Goal: Navigation & Orientation: Find specific page/section

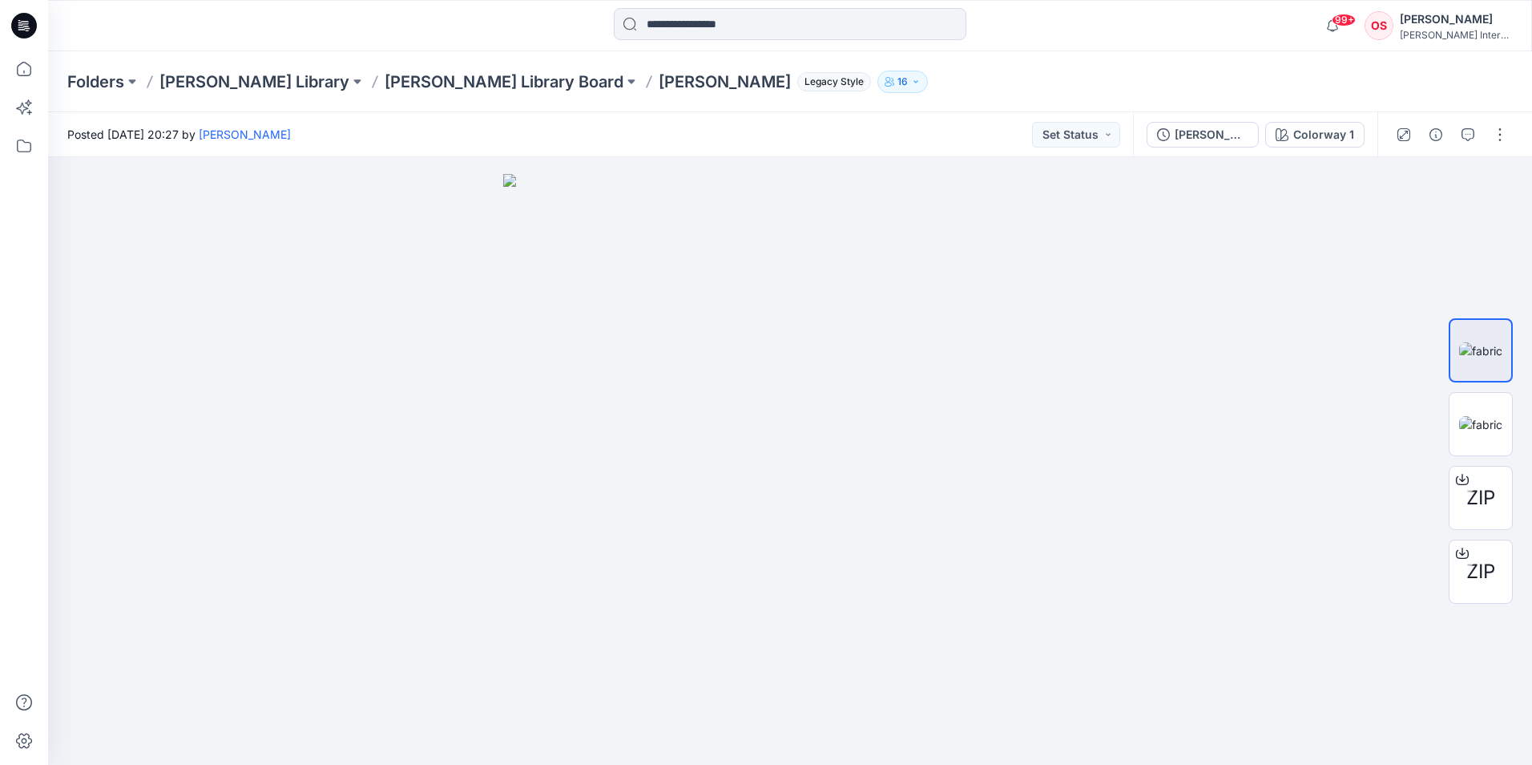
click at [786, 63] on div "Folders [PERSON_NAME] Library [PERSON_NAME] Library Board [PERSON_NAME] Legacy …" at bounding box center [790, 81] width 1484 height 61
click at [406, 81] on p "[PERSON_NAME] Library Board" at bounding box center [504, 82] width 239 height 22
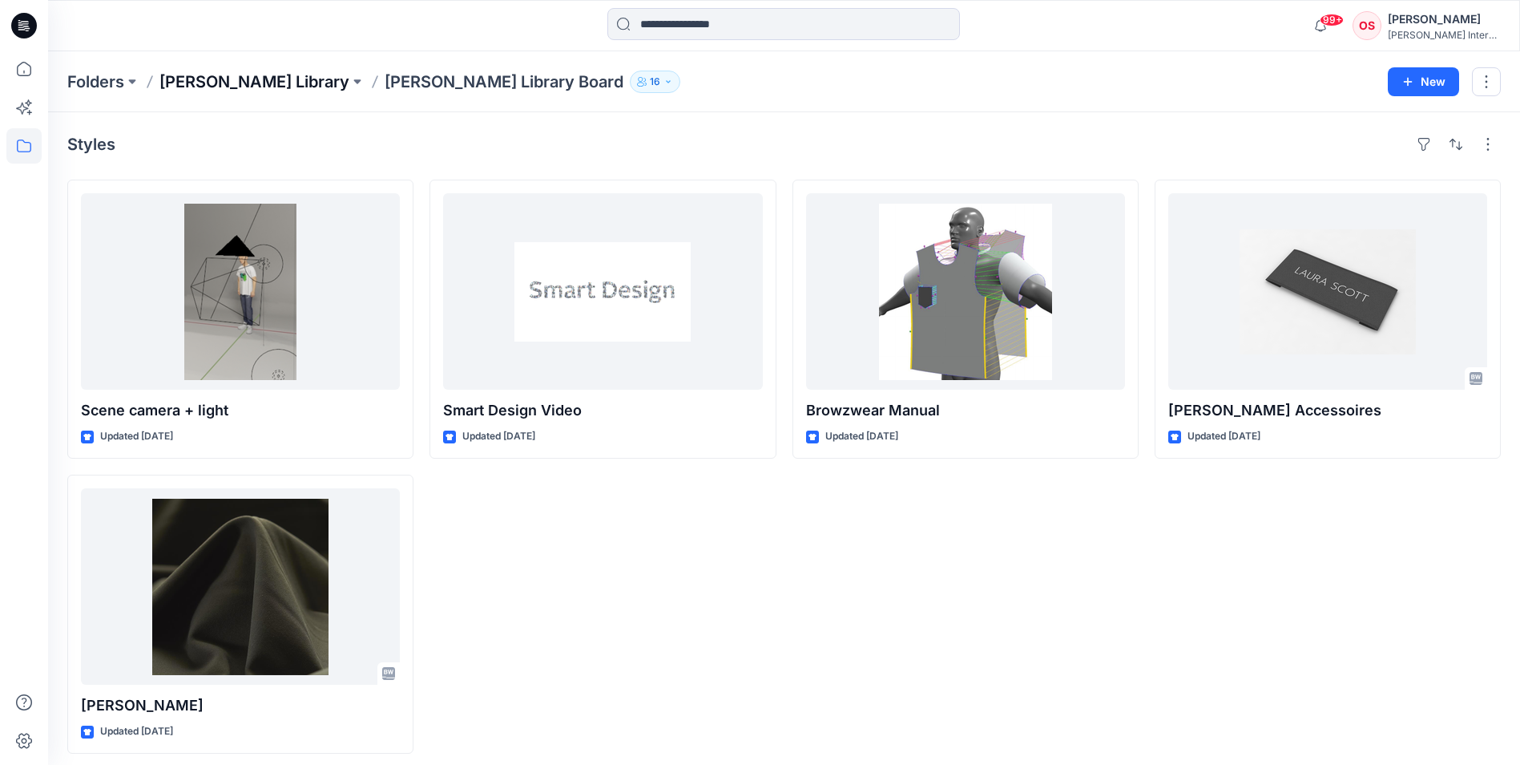
click at [214, 75] on p "[PERSON_NAME] Library" at bounding box center [254, 82] width 190 height 22
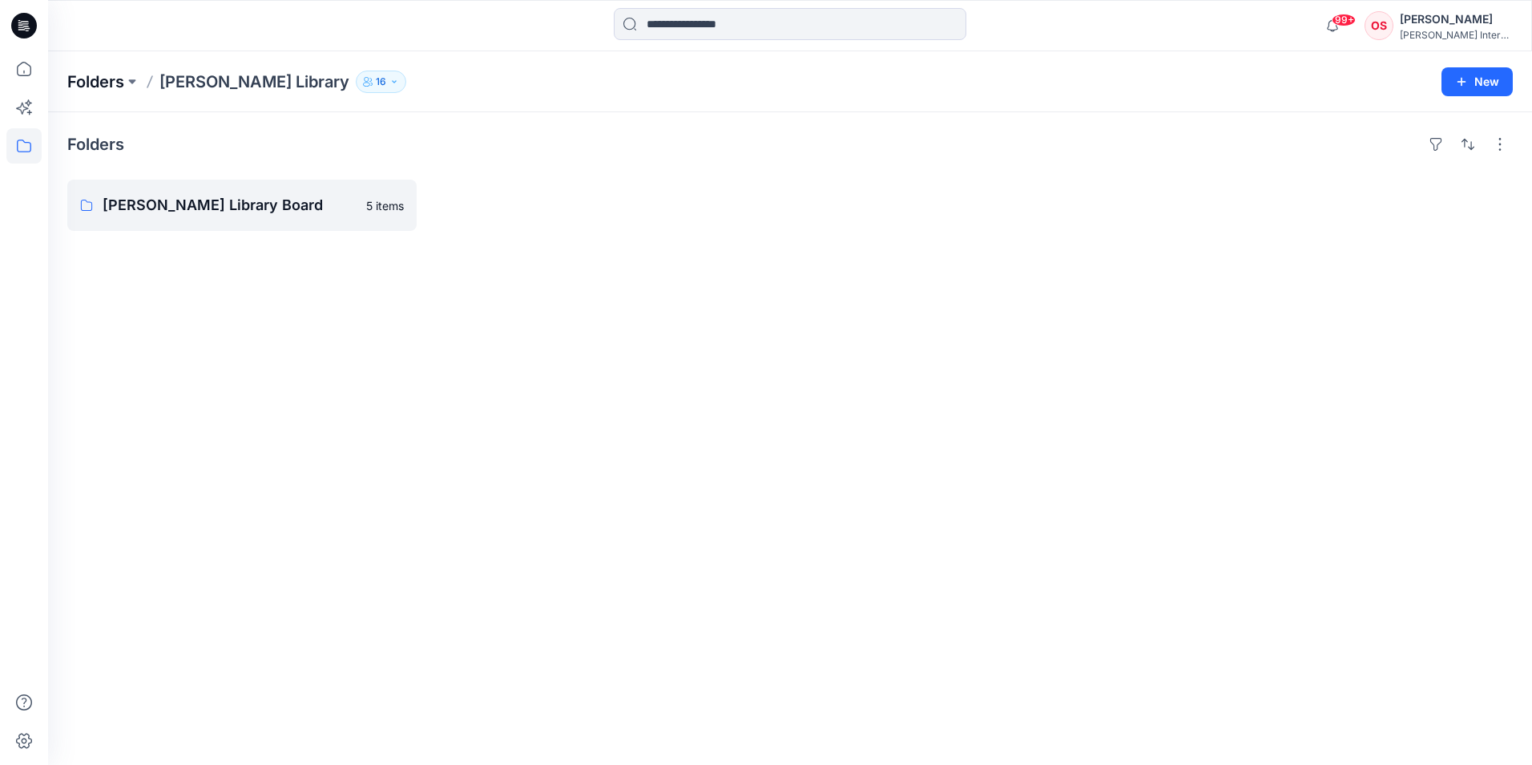
click at [118, 85] on p "Folders" at bounding box center [95, 82] width 57 height 22
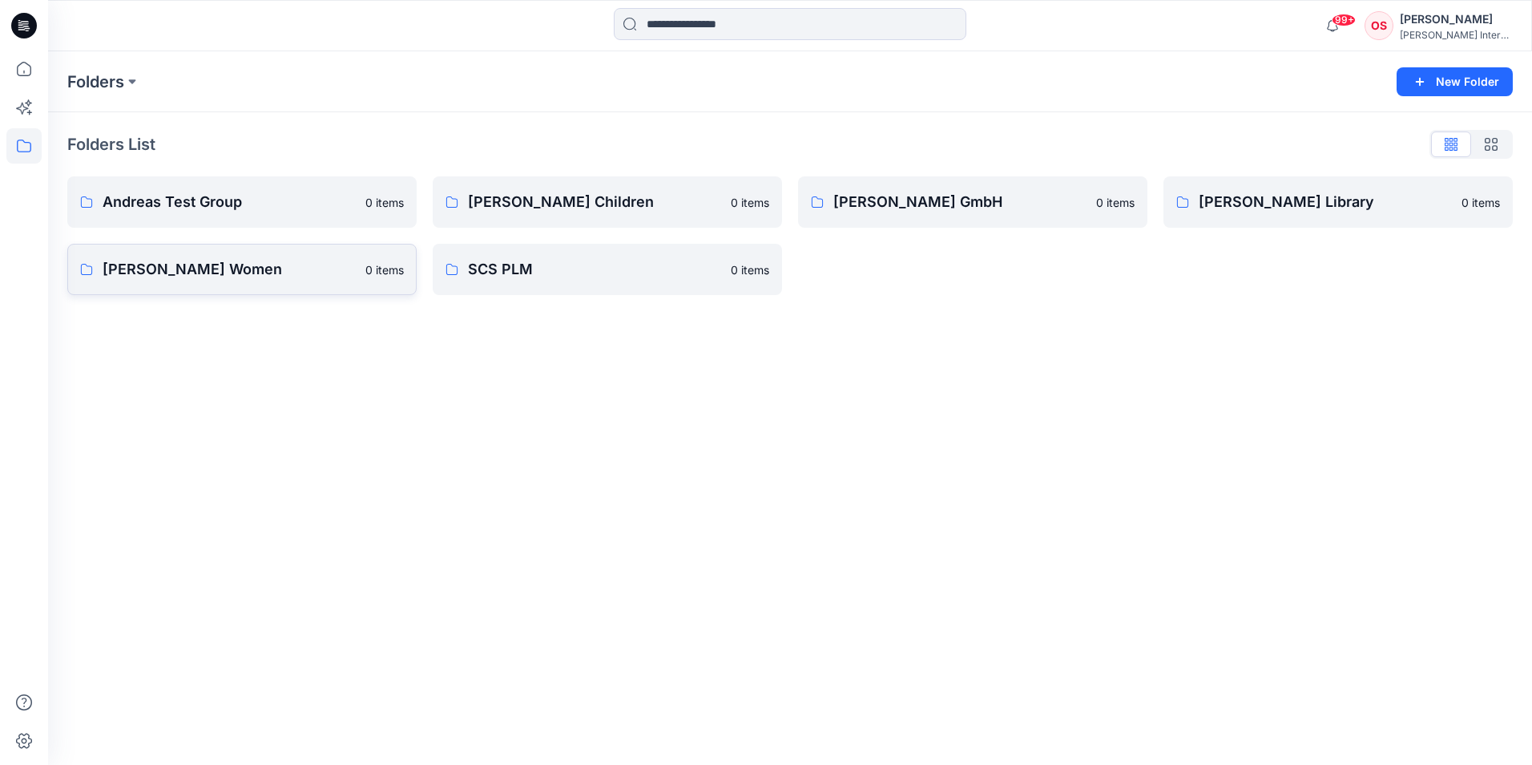
click at [276, 250] on link "[PERSON_NAME] Women 0 items" at bounding box center [241, 269] width 349 height 51
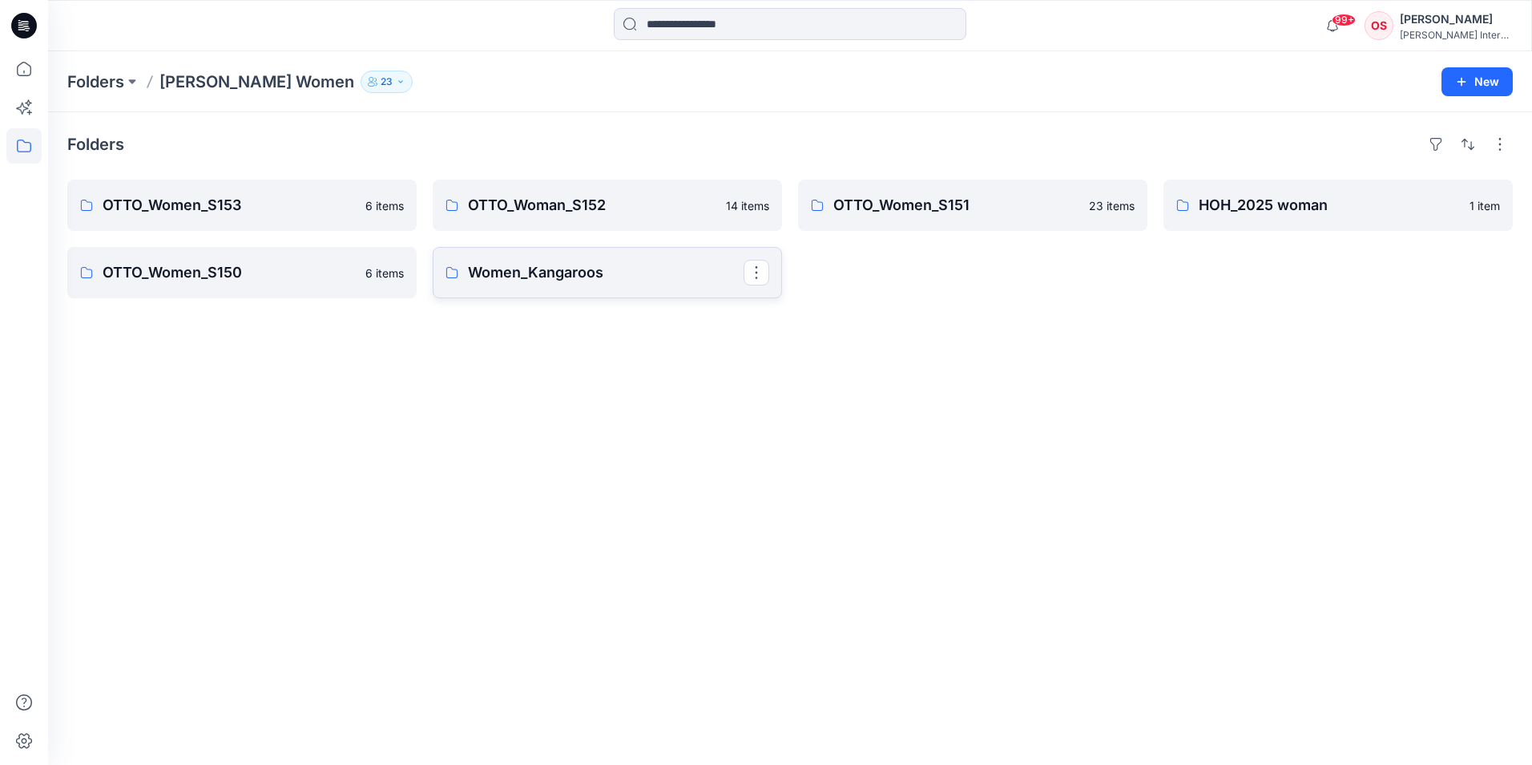
click at [490, 257] on link "Women_Kangaroos" at bounding box center [607, 272] width 349 height 51
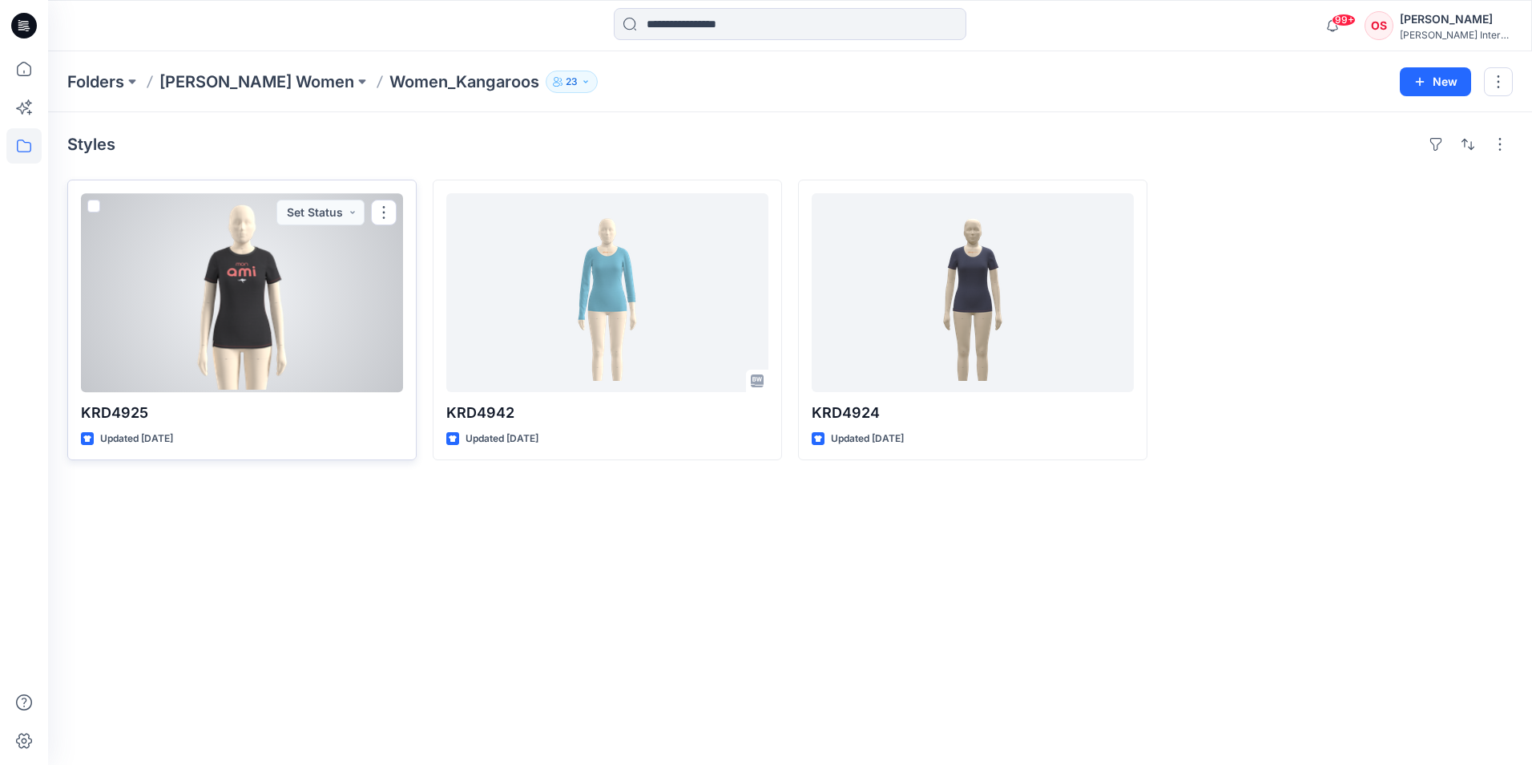
click at [269, 276] on div at bounding box center [242, 292] width 322 height 199
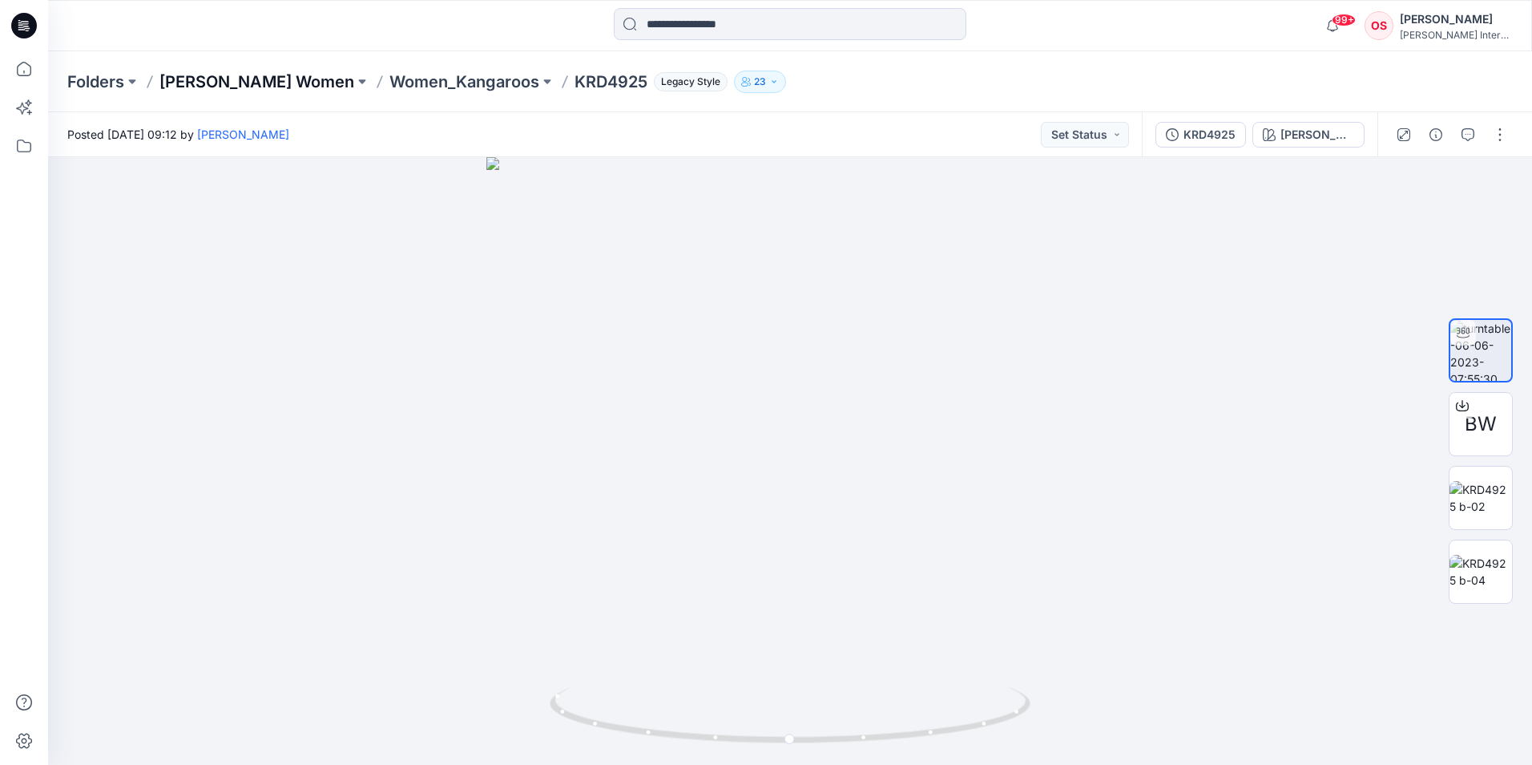
click at [242, 81] on p "[PERSON_NAME] Women" at bounding box center [256, 82] width 195 height 22
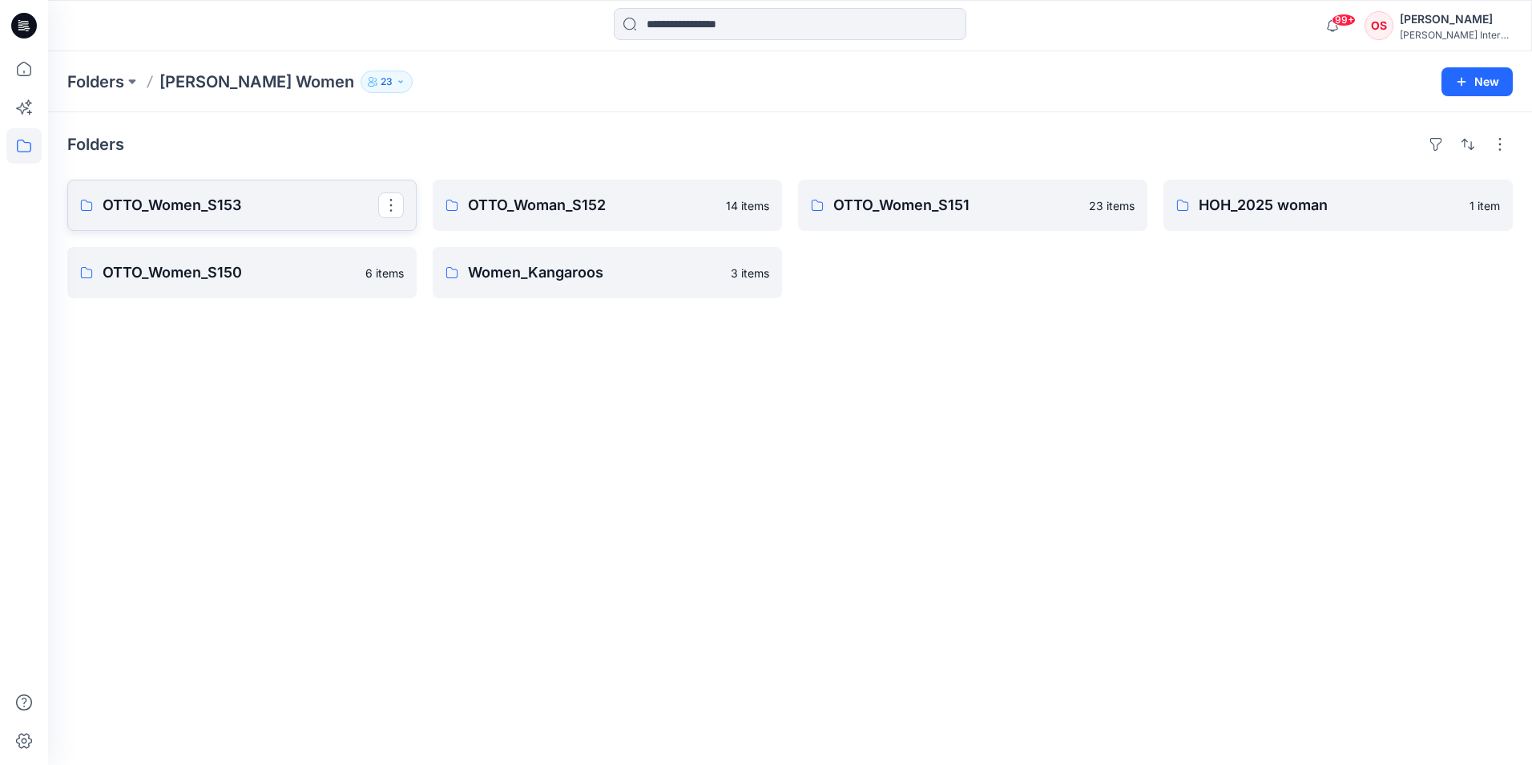
click at [265, 200] on p "OTTO_Women_S153" at bounding box center [241, 205] width 276 height 22
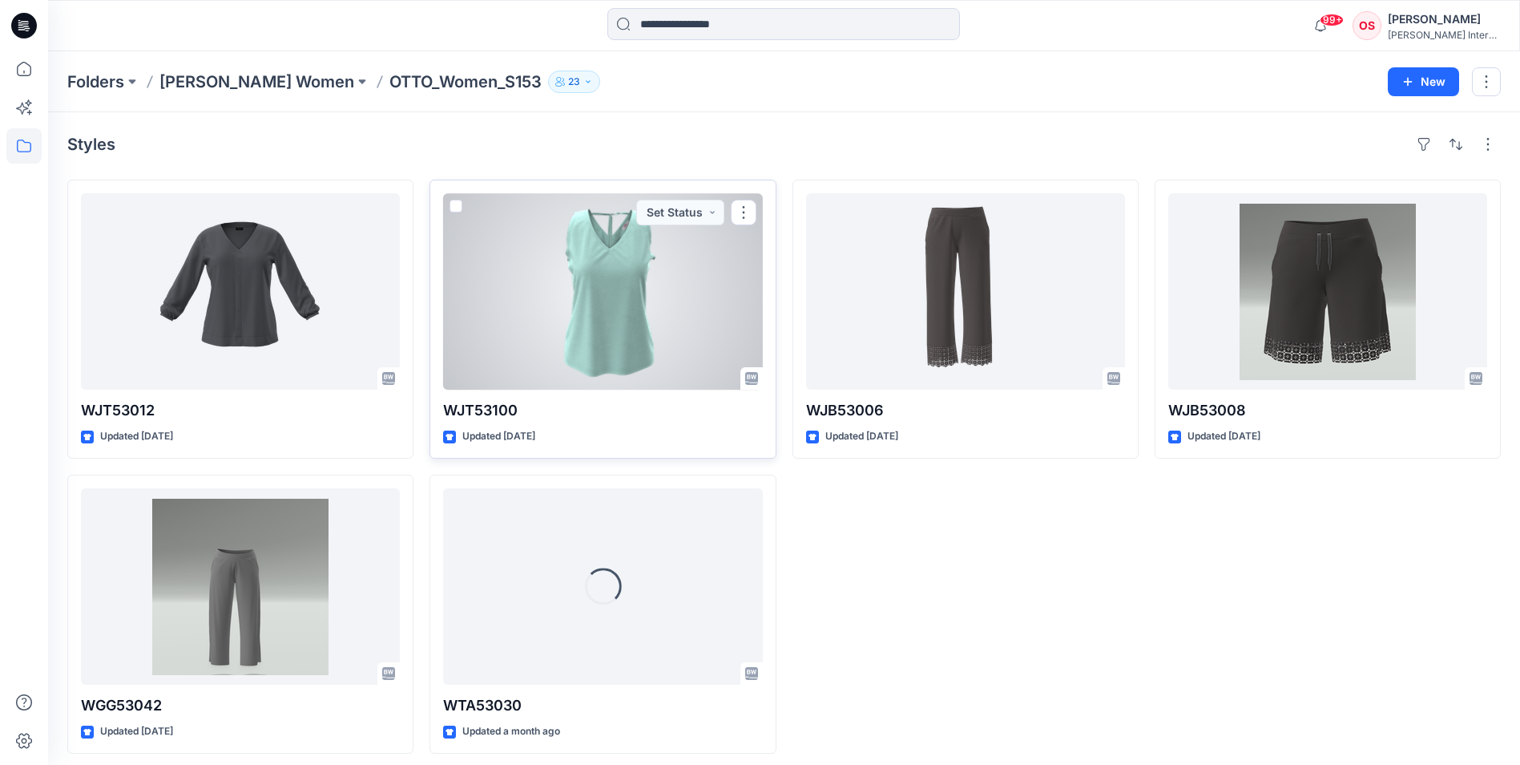
scroll to position [8, 0]
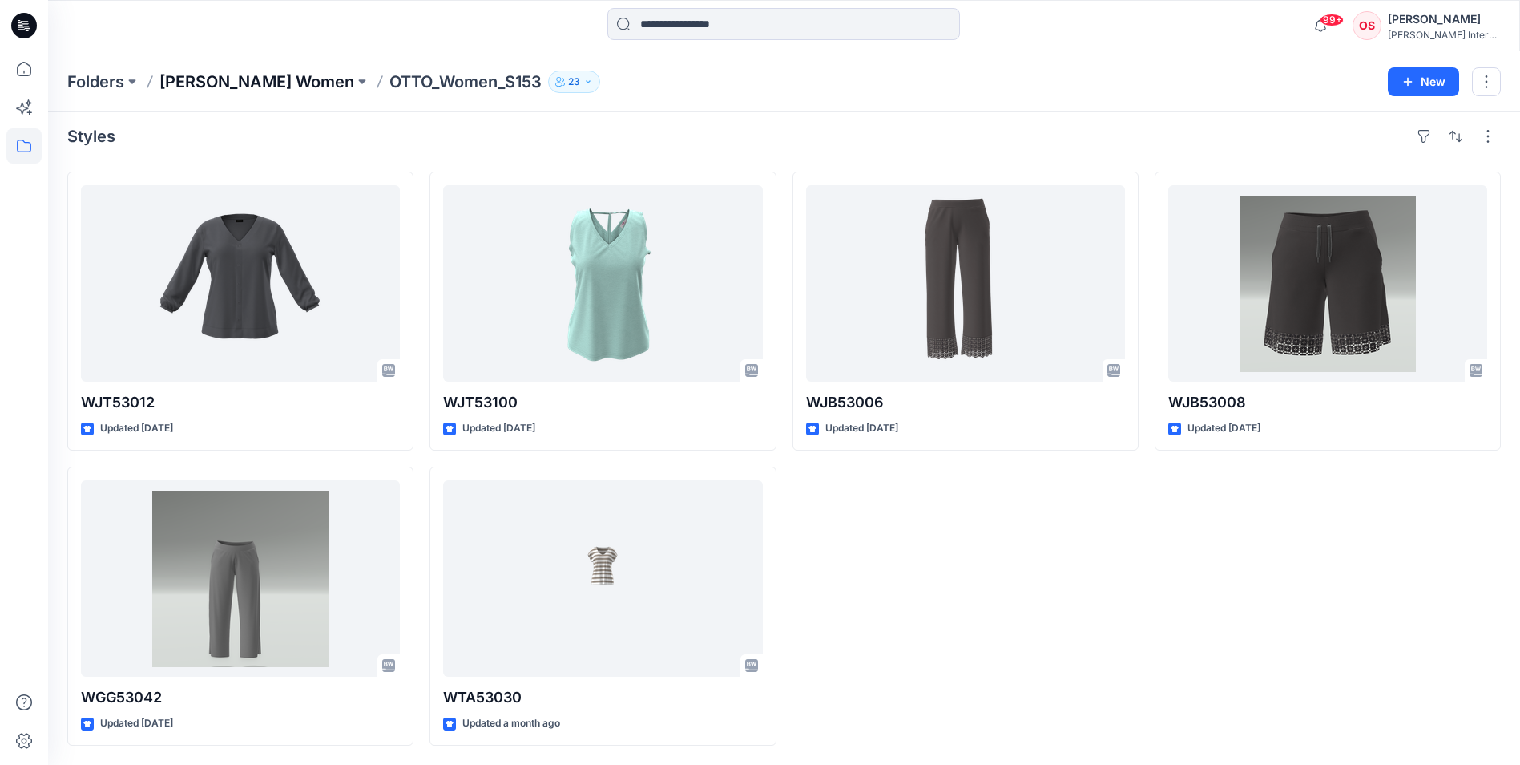
click at [248, 79] on p "[PERSON_NAME] Women" at bounding box center [256, 82] width 195 height 22
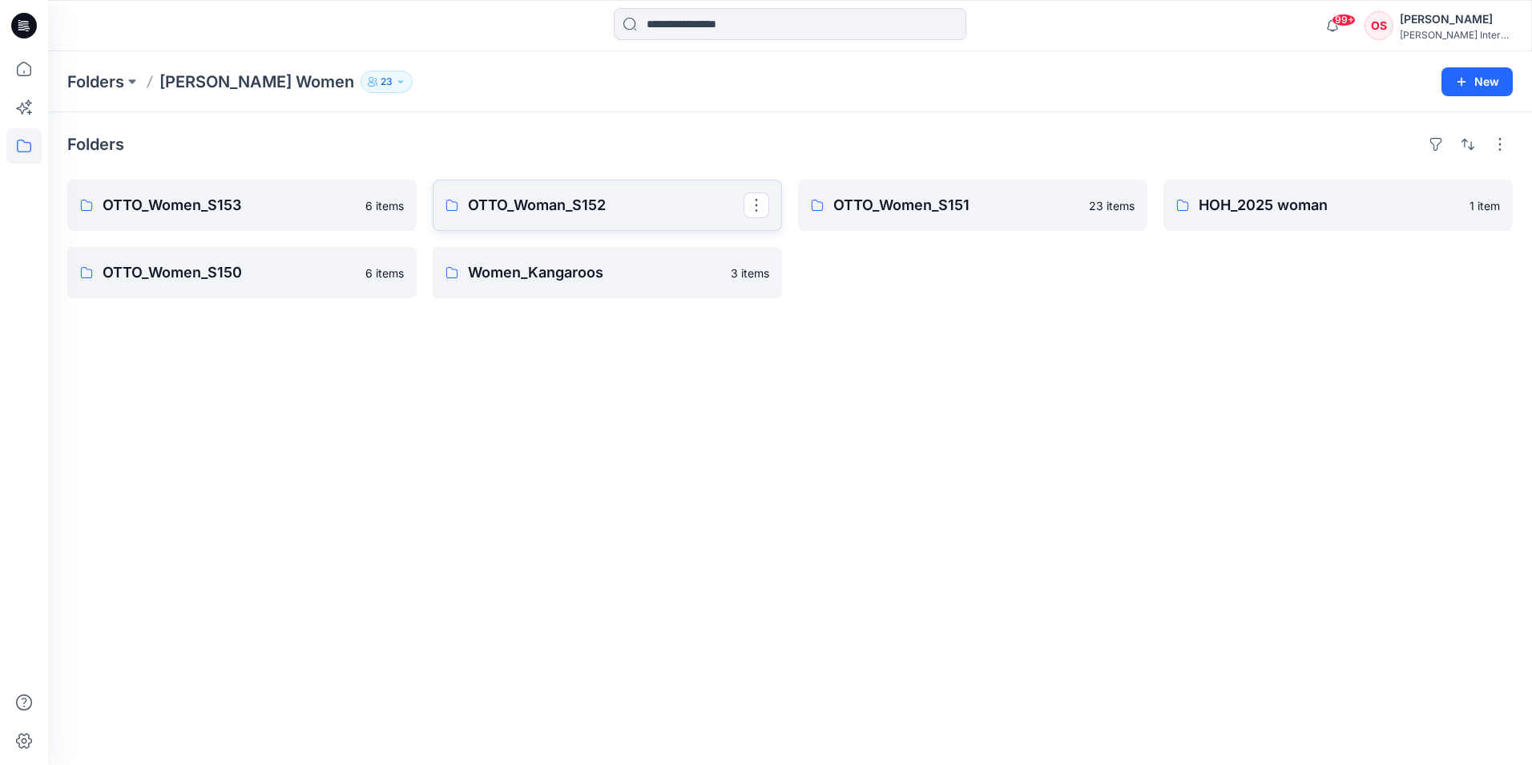
click at [543, 208] on p "OTTO_Woman_S152" at bounding box center [606, 205] width 276 height 22
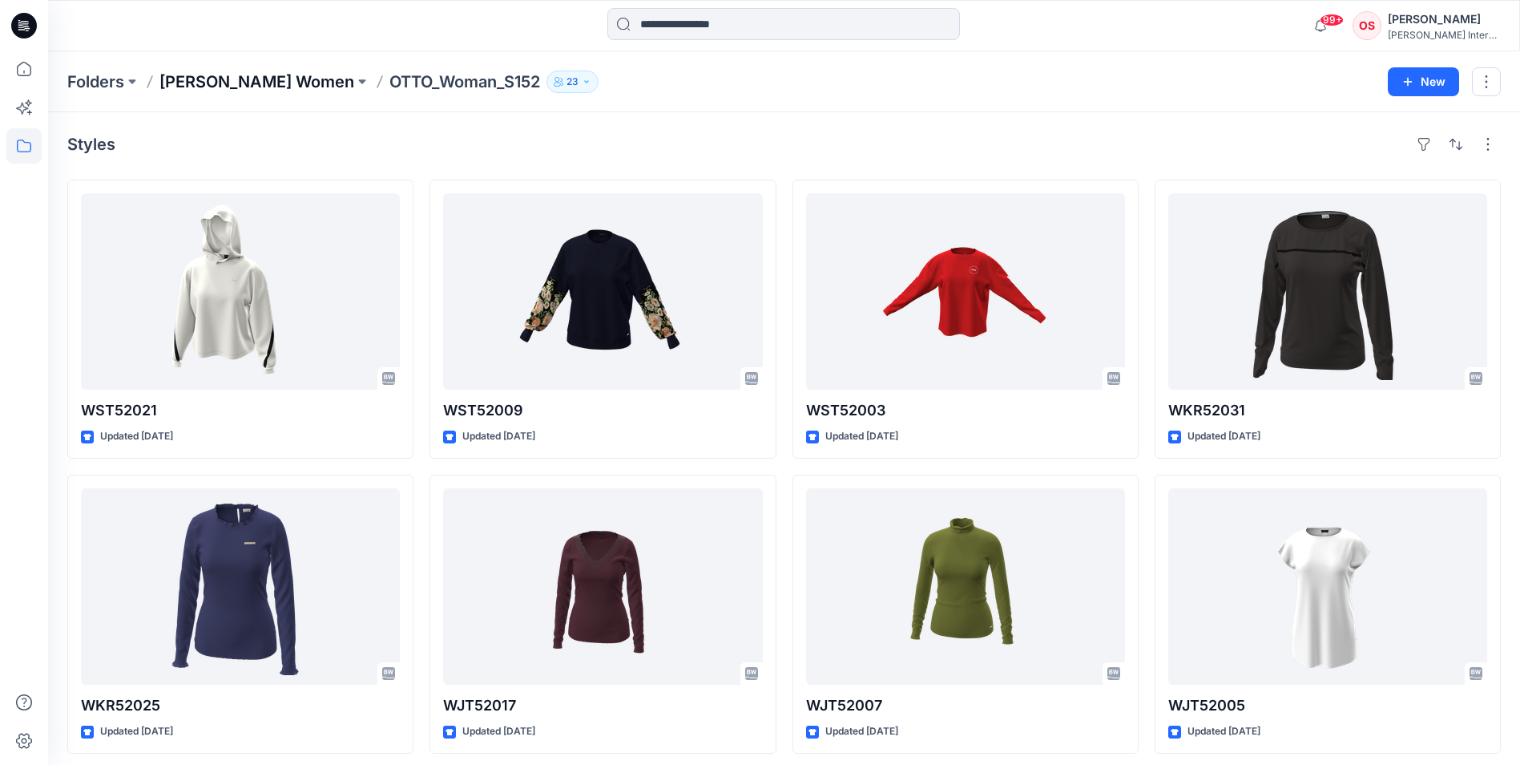
click at [186, 79] on p "[PERSON_NAME] Women" at bounding box center [256, 82] width 195 height 22
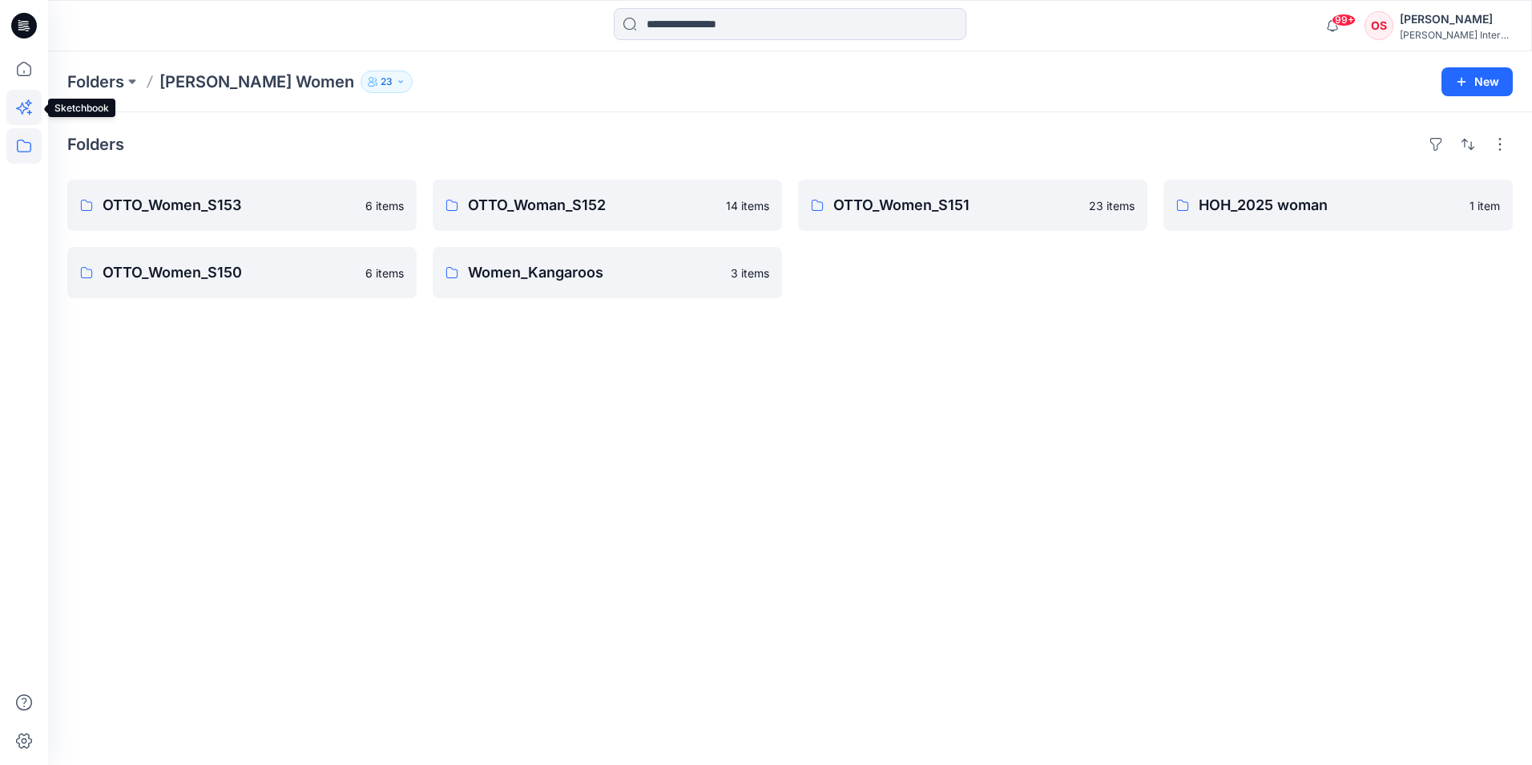
click at [21, 111] on icon at bounding box center [22, 109] width 12 height 12
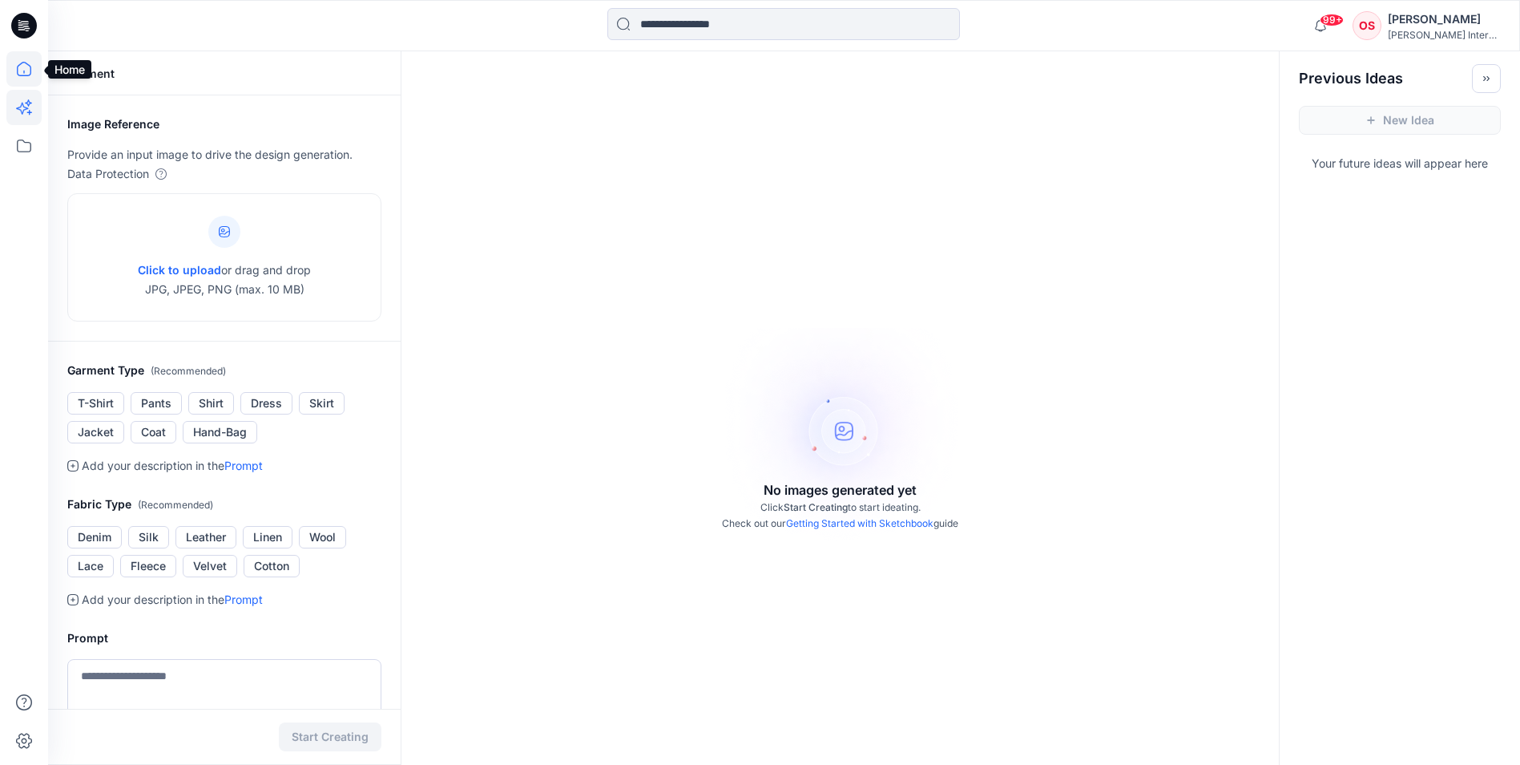
click at [25, 62] on icon at bounding box center [23, 68] width 35 height 35
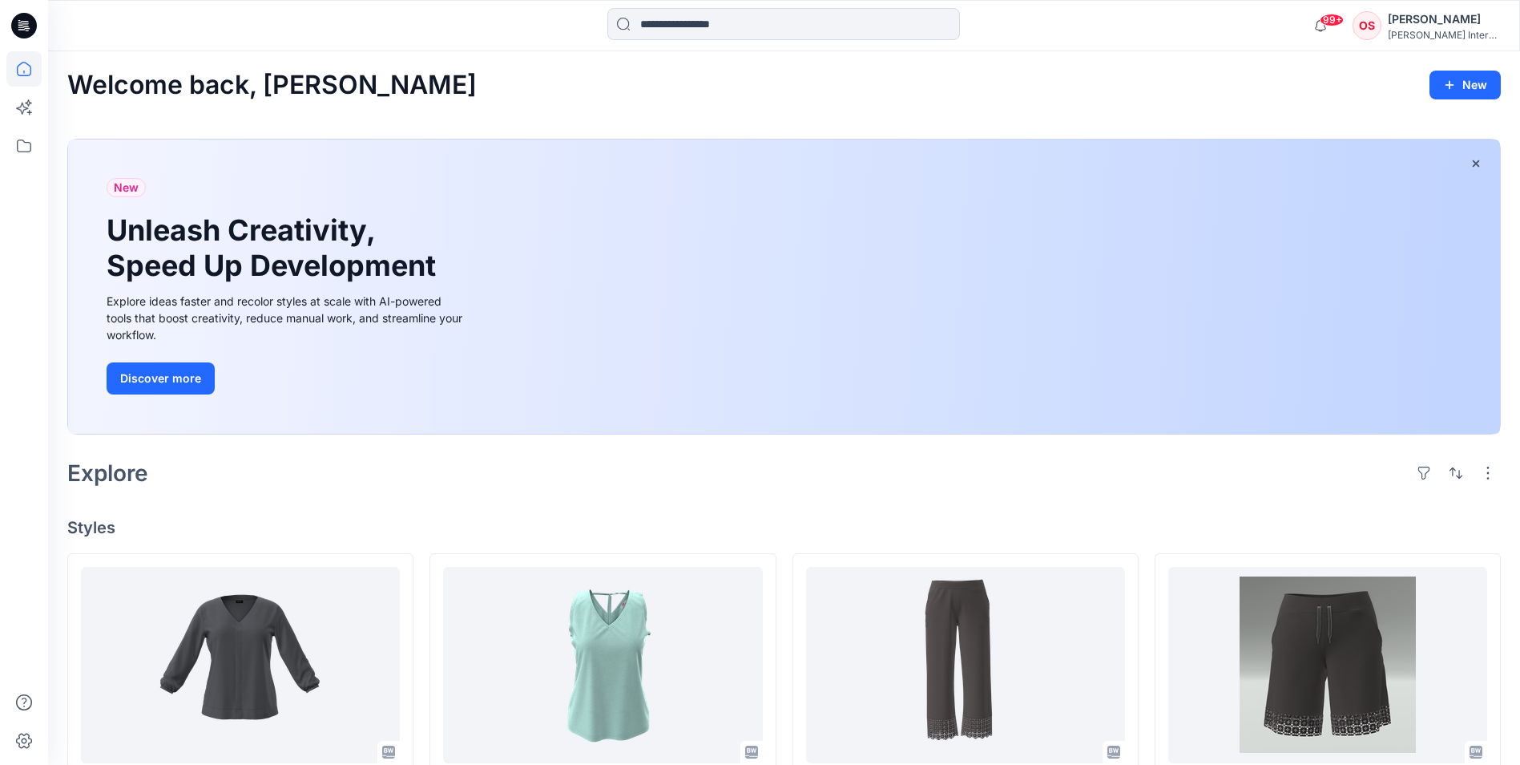
drag, startPoint x: 1383, startPoint y: 412, endPoint x: 1265, endPoint y: 365, distance: 126.9
click at [1265, 365] on div "New Unleash Creativity, Speed Up Development Explore ideas faster and recolor s…" at bounding box center [784, 286] width 1432 height 294
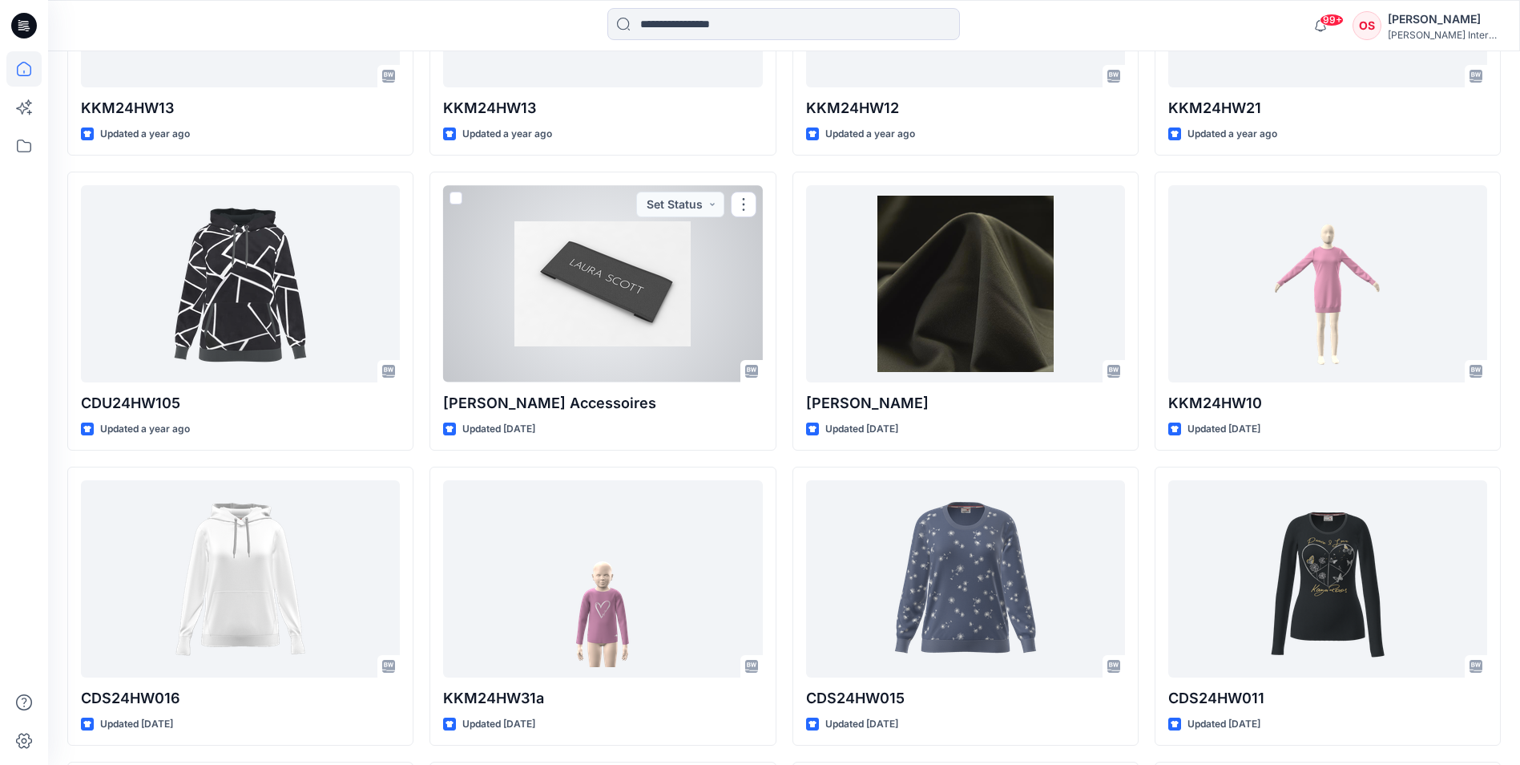
scroll to position [8373, 0]
